Goal: Task Accomplishment & Management: Manage account settings

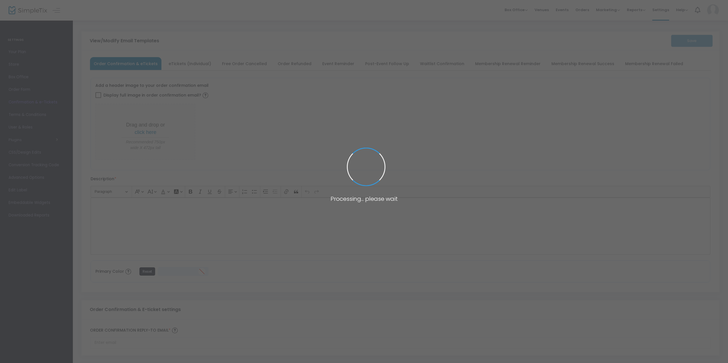
type input "[EMAIL_ADDRESS][DOMAIN_NAME]"
type input "Print and bring this ticket with you"
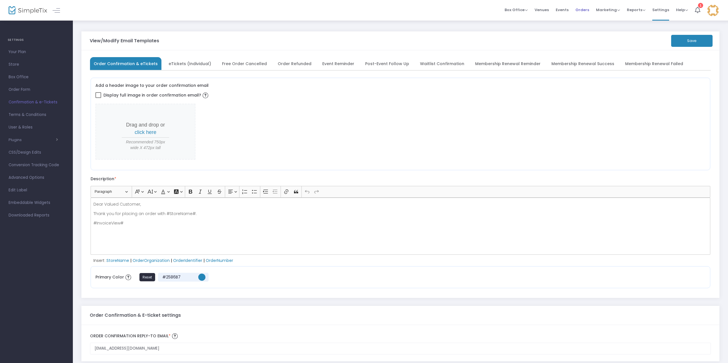
click at [586, 10] on span "Orders" at bounding box center [582, 10] width 14 height 15
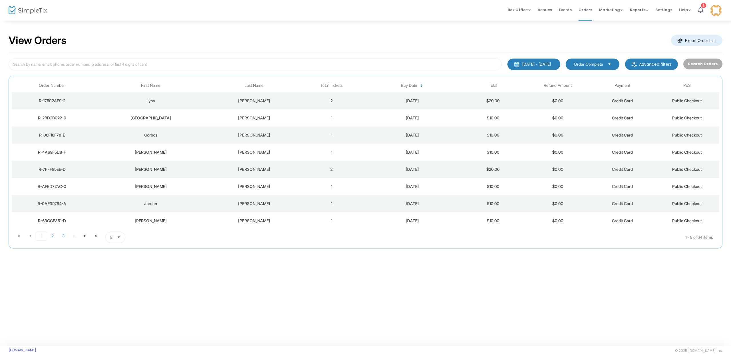
click at [696, 44] on m-button "Export Order List" at bounding box center [697, 40] width 52 height 11
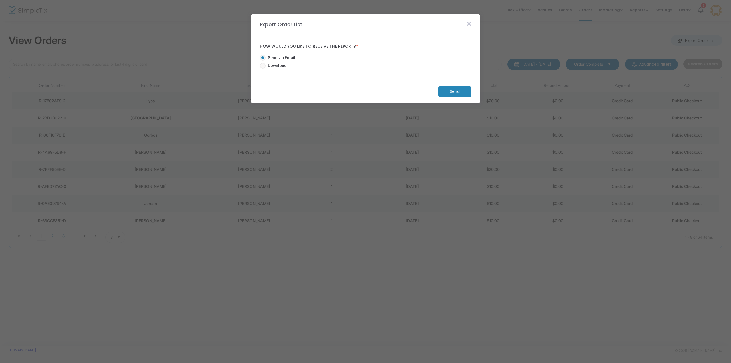
click at [270, 68] on span "Download" at bounding box center [276, 66] width 21 height 6
click at [263, 69] on input "Download" at bounding box center [262, 69] width 0 height 0
radio input "true"
click at [457, 91] on m-button "Download" at bounding box center [450, 91] width 43 height 11
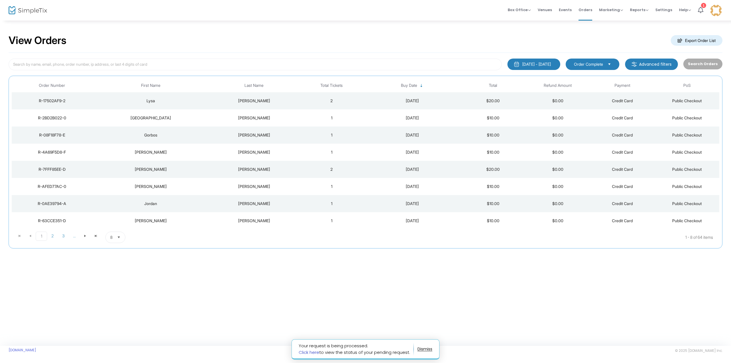
click at [316, 352] on link "Click here" at bounding box center [309, 352] width 21 height 6
click at [640, 11] on span "Reports" at bounding box center [639, 9] width 19 height 5
click at [645, 28] on li "Sales Reports" at bounding box center [648, 30] width 37 height 11
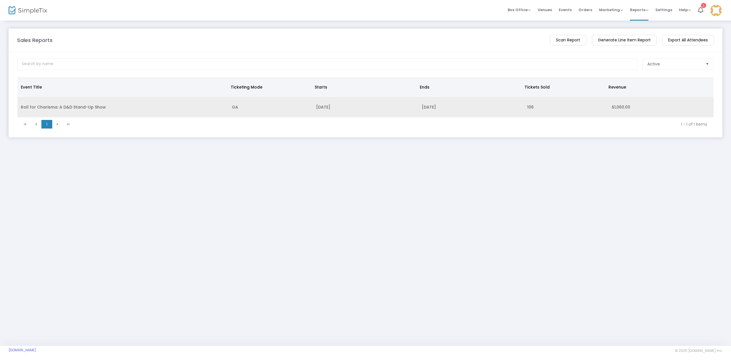
click at [206, 111] on td "Roll for Charisma: A D&D Stand-Up Show" at bounding box center [122, 107] width 211 height 20
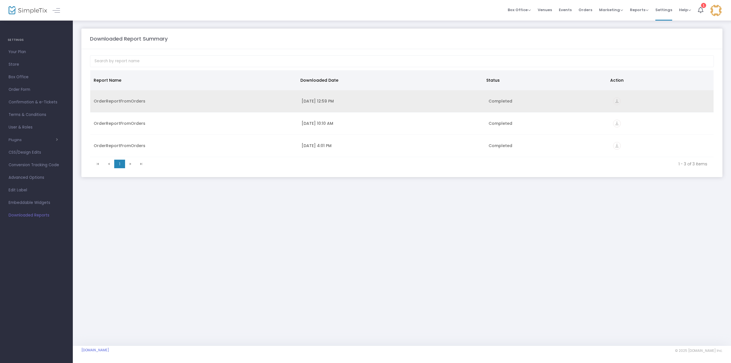
click at [615, 101] on icon "vertical_align_bottom" at bounding box center [617, 101] width 8 height 8
